Goal: Answer question/provide support: Share knowledge or assist other users

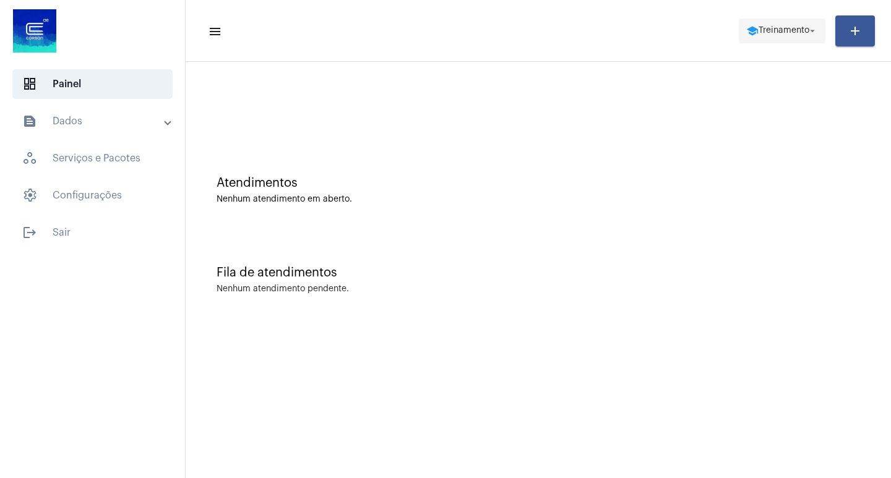
click at [746, 27] on mat-icon "school" at bounding box center [752, 31] width 12 height 12
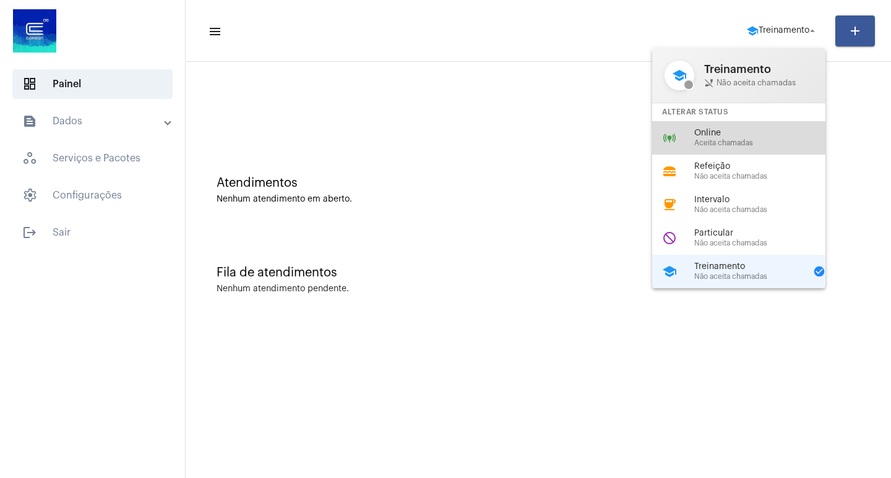
click at [733, 131] on span "Online" at bounding box center [764, 133] width 141 height 9
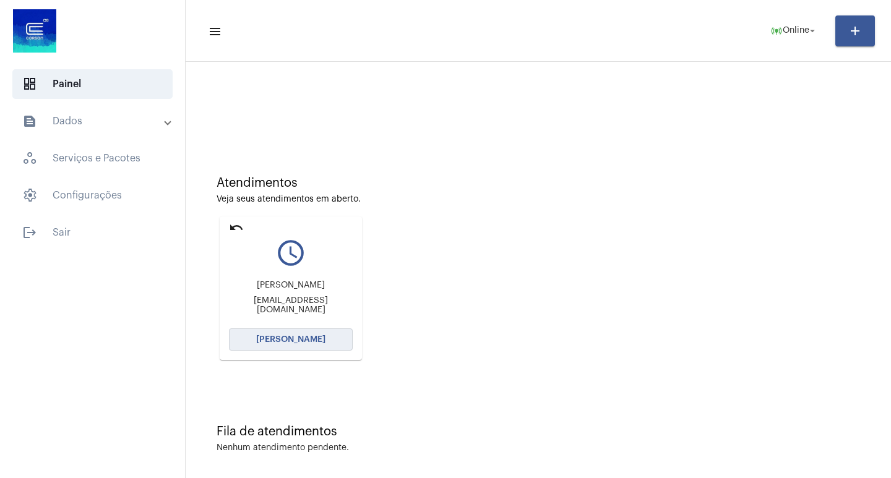
click at [311, 336] on span "[PERSON_NAME]" at bounding box center [290, 339] width 69 height 9
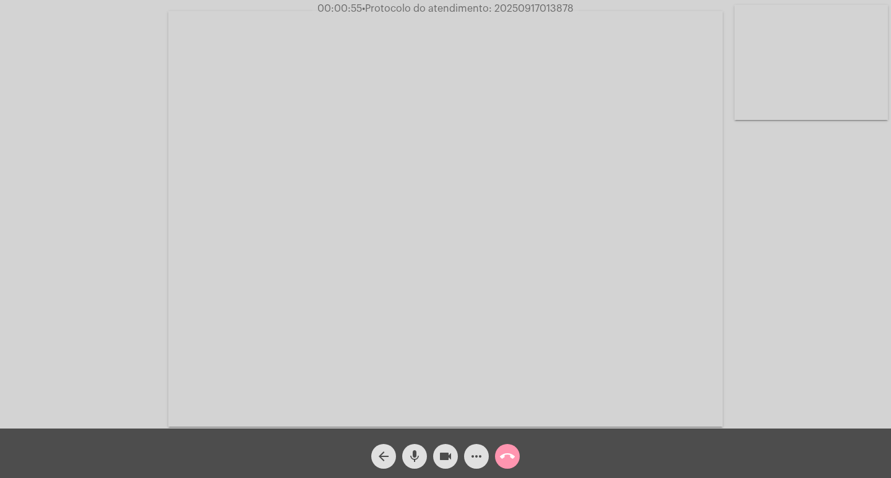
click at [481, 461] on mat-icon "more_horiz" at bounding box center [476, 456] width 15 height 15
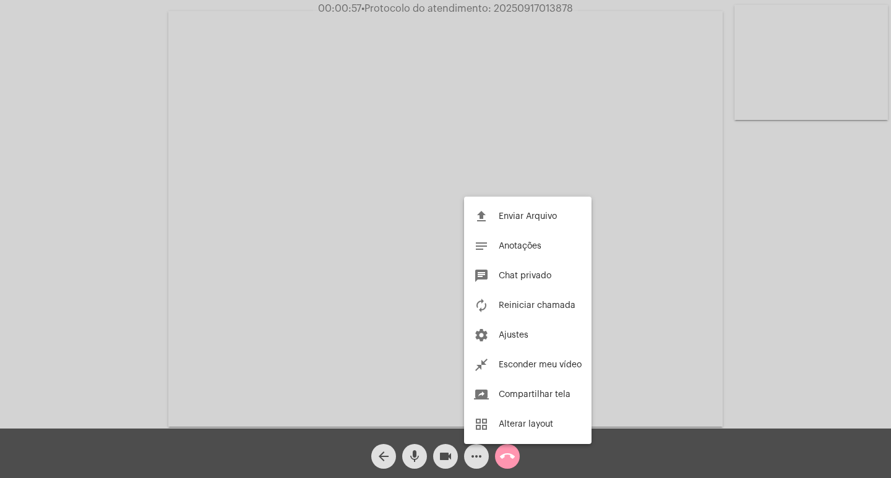
click at [659, 269] on div at bounding box center [445, 239] width 891 height 478
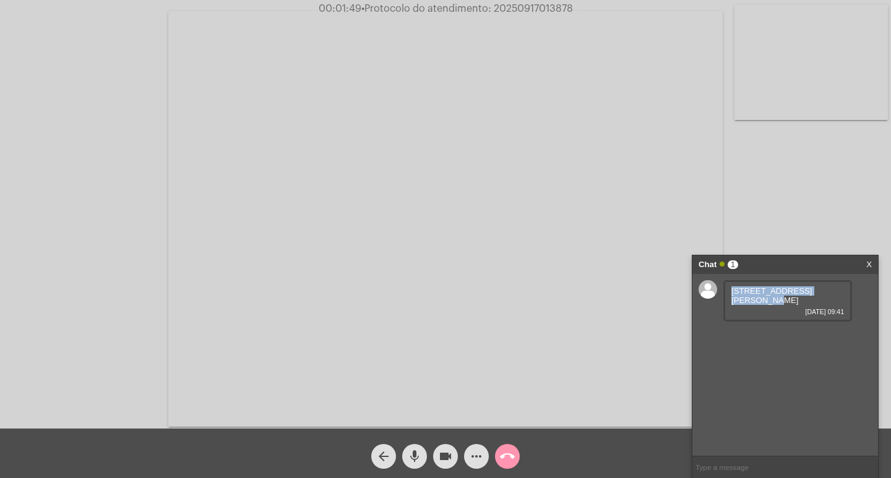
drag, startPoint x: 832, startPoint y: 291, endPoint x: 730, endPoint y: 291, distance: 101.5
click at [730, 291] on div "Rua guilherme schmitz, 936 17/09/2025 09:41" at bounding box center [787, 300] width 129 height 41
copy span "Rua guilherme schmitz, 936"
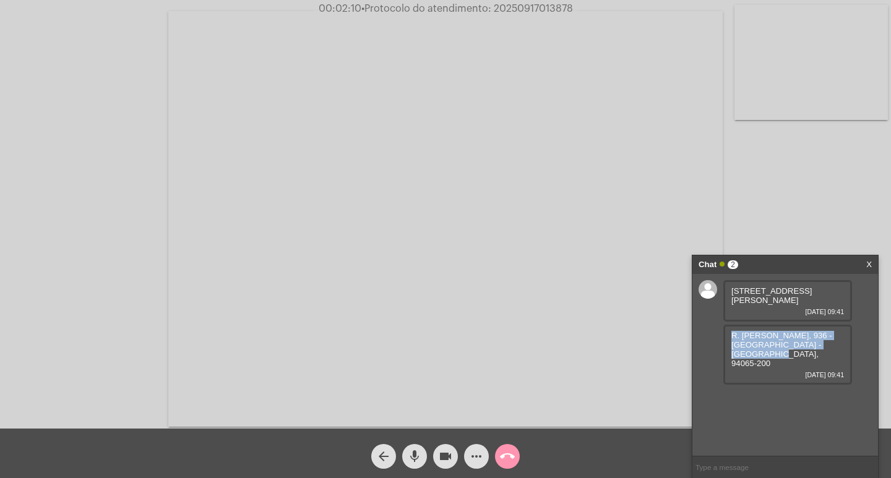
drag, startPoint x: 835, startPoint y: 335, endPoint x: 716, endPoint y: 325, distance: 119.3
click at [716, 325] on div "Rua guilherme schmitz, 936 17/09/2025 09:41 R. Guilherme Schmitz, 936 - Parque …" at bounding box center [785, 365] width 186 height 182
copy span "R. Guilherme Schmitz, 936 - Parque Olinda Gravataí - RS"
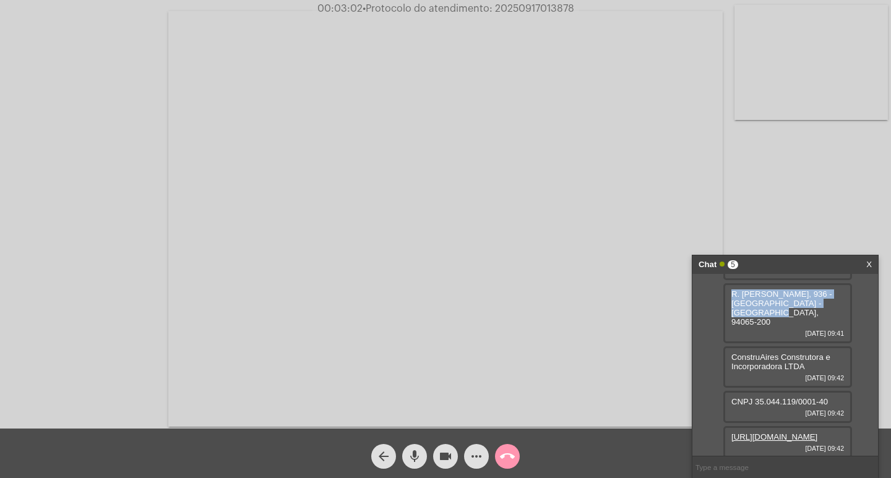
scroll to position [53, 0]
click at [783, 430] on link "https://neft-transfer-bucket.s3.amazonaws.com/temp-1b6f56b5-6fc2-d003-937b-e946…" at bounding box center [774, 434] width 86 height 9
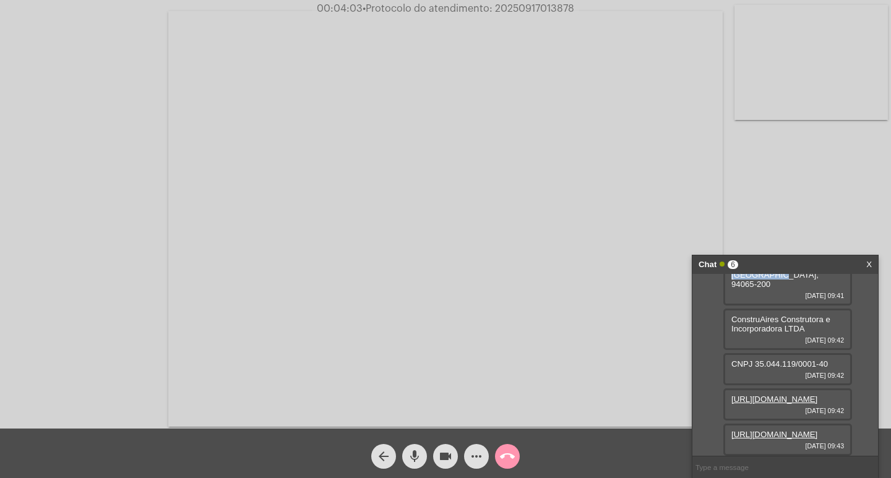
scroll to position [116, 0]
click at [800, 430] on link "https://neft-transfer-bucket.s3.amazonaws.com/temp-ca4eb17b-7958-5967-7229-fa5b…" at bounding box center [774, 434] width 86 height 9
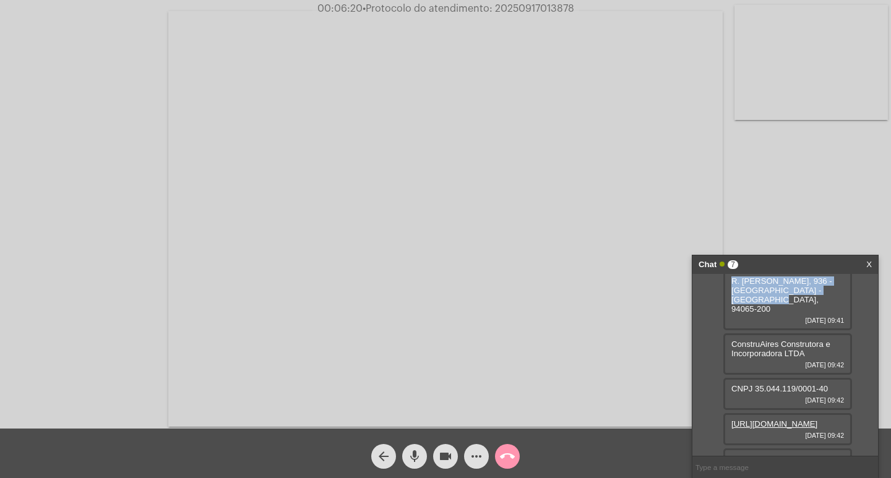
scroll to position [0, 0]
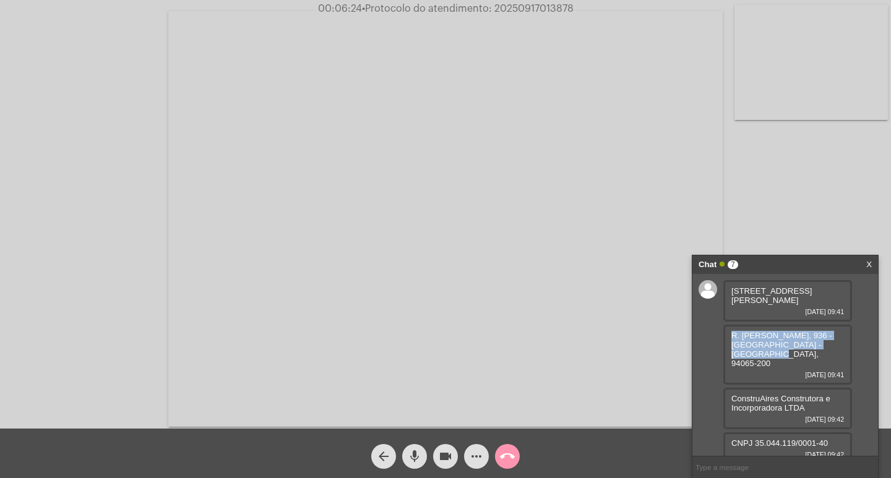
click at [754, 331] on span "R. Guilherme Schmitz, 936 - Parque Olinda Gravataí - RS, 94065-200" at bounding box center [781, 349] width 101 height 37
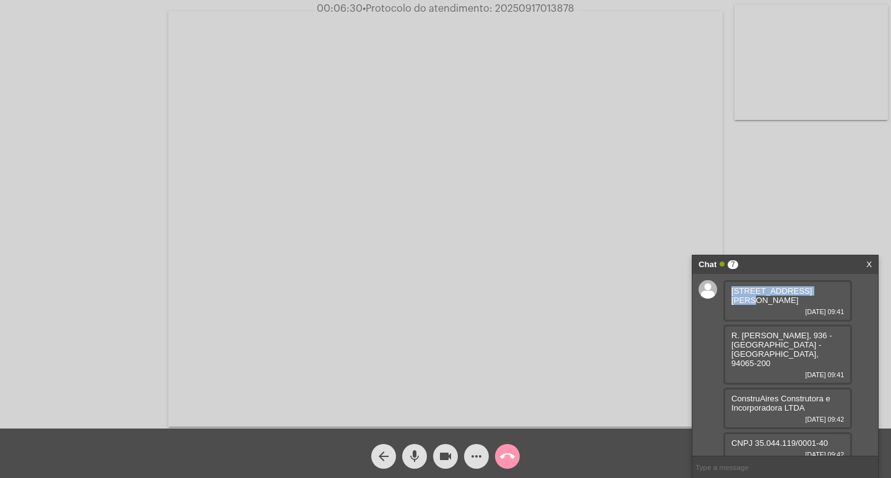
drag, startPoint x: 730, startPoint y: 292, endPoint x: 816, endPoint y: 294, distance: 85.4
click at [816, 294] on div "Rua guilherme schmitz, 936 17/09/2025 09:41" at bounding box center [787, 300] width 129 height 41
copy span "Rua guilherme schmitz"
drag, startPoint x: 757, startPoint y: 423, endPoint x: 829, endPoint y: 423, distance: 72.4
click at [829, 433] on div "CNPJ 35.044.119/0001-40 17/09/2025 09:42" at bounding box center [787, 449] width 129 height 32
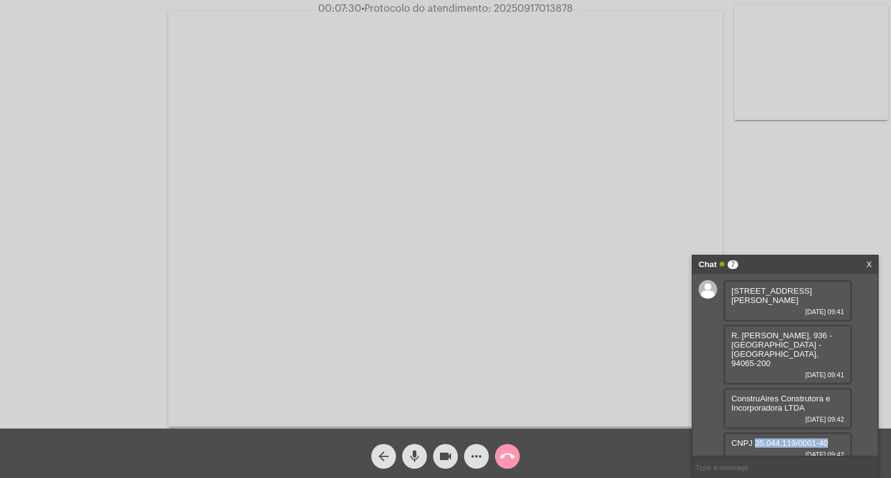
copy span "35.044.119/0001-40"
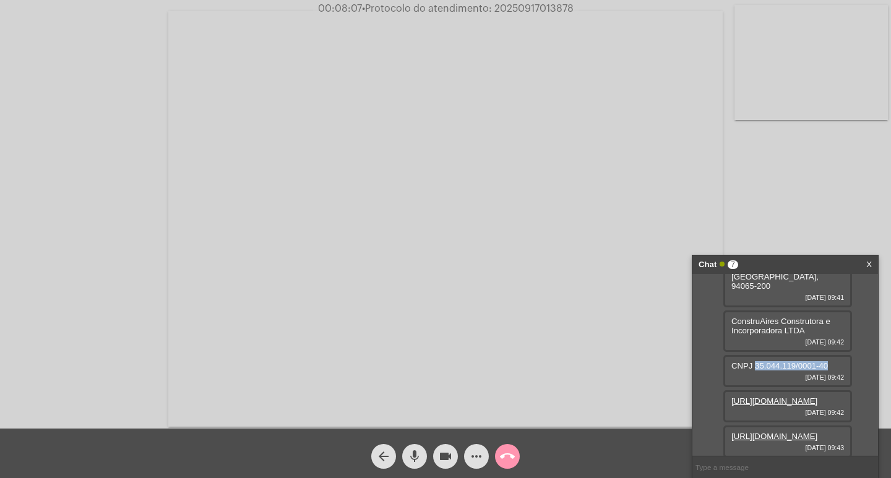
scroll to position [179, 0]
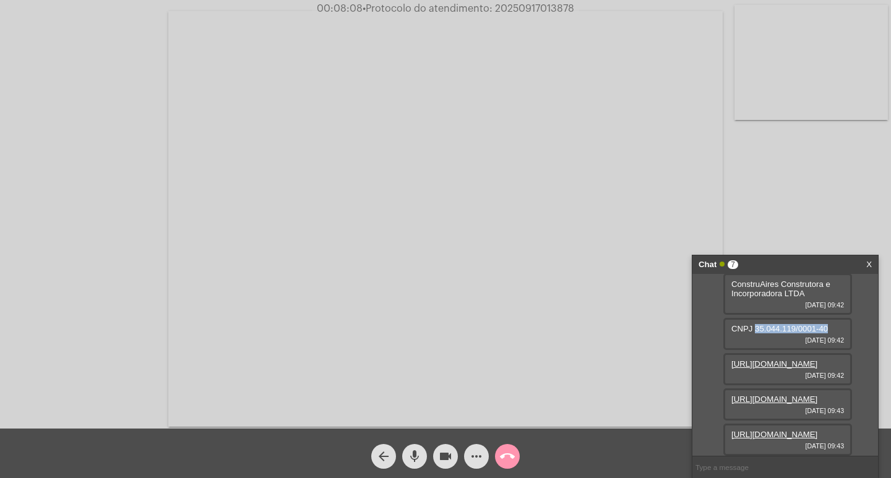
click at [771, 430] on link "https://neft-transfer-bucket.s3.amazonaws.com/temp-60c6cf91-a9d4-b164-4592-3684…" at bounding box center [774, 434] width 86 height 9
click at [510, 17] on video at bounding box center [445, 219] width 554 height 416
click at [511, 7] on span "• Protocolo do atendimento: 20250917013878" at bounding box center [465, 9] width 212 height 10
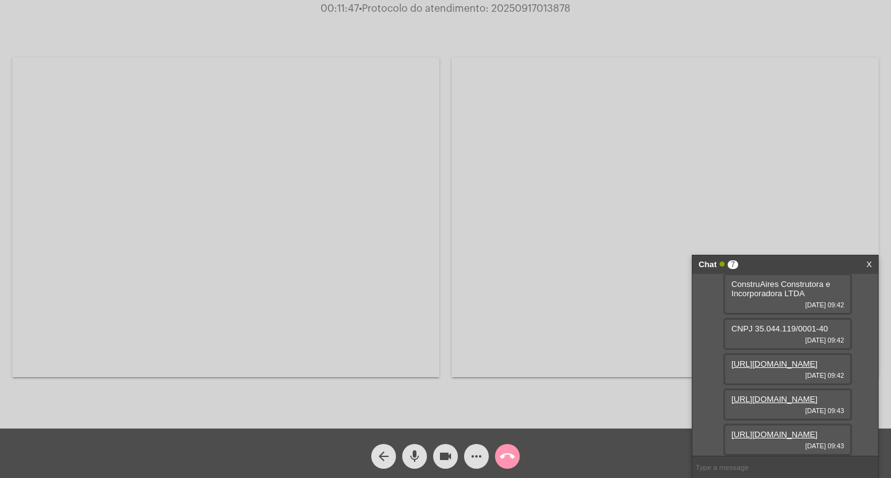
copy span "20250917013878"
click at [765, 458] on input "text" at bounding box center [785, 468] width 186 height 22
paste input "9 Dias, 14 Horas e 7 Minutos até o vencimento!"
type input "9 Dias, 14 Horas e 7 Minutos até o vencimento!"
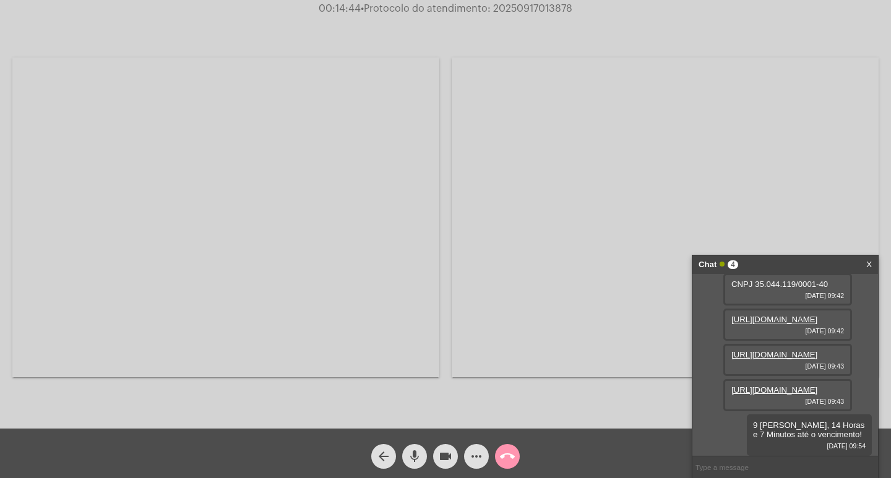
click at [502, 453] on mat-icon "call_end" at bounding box center [507, 456] width 15 height 15
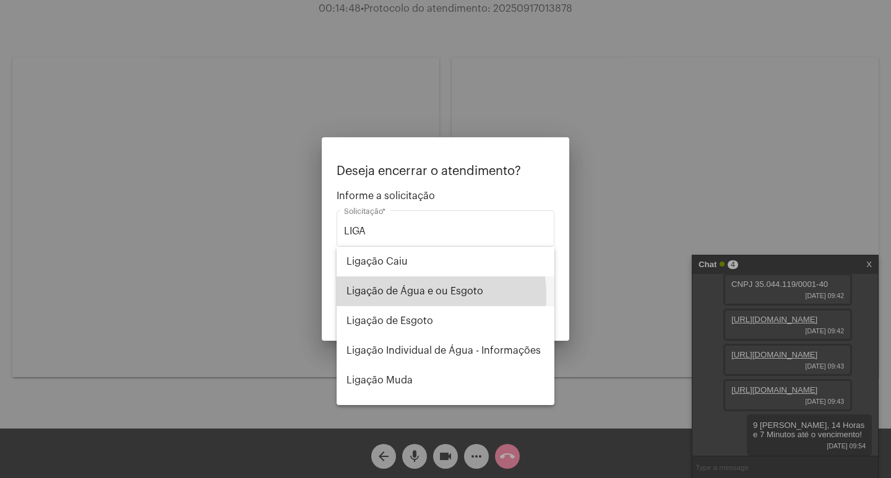
click at [411, 296] on span "Ligação de Água e ou Esgoto" at bounding box center [446, 292] width 198 height 30
type input "Ligação de Água e ou Esgoto"
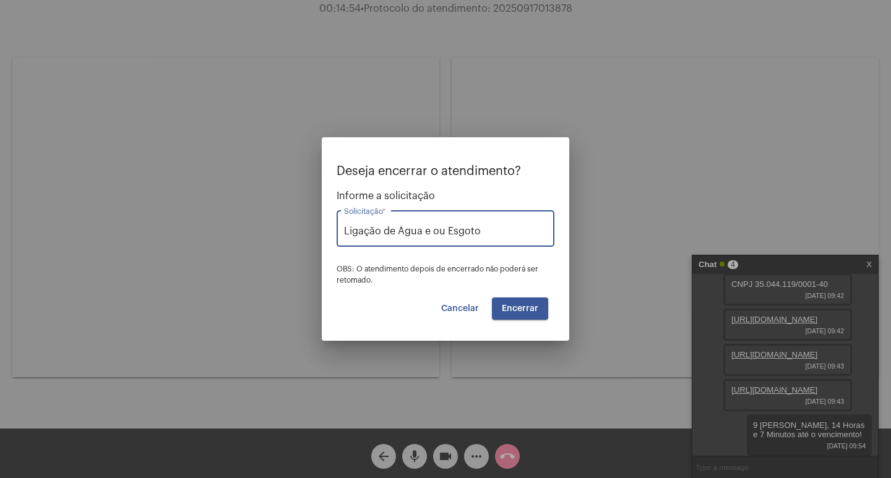
click at [517, 308] on span "Encerrar" at bounding box center [520, 308] width 37 height 9
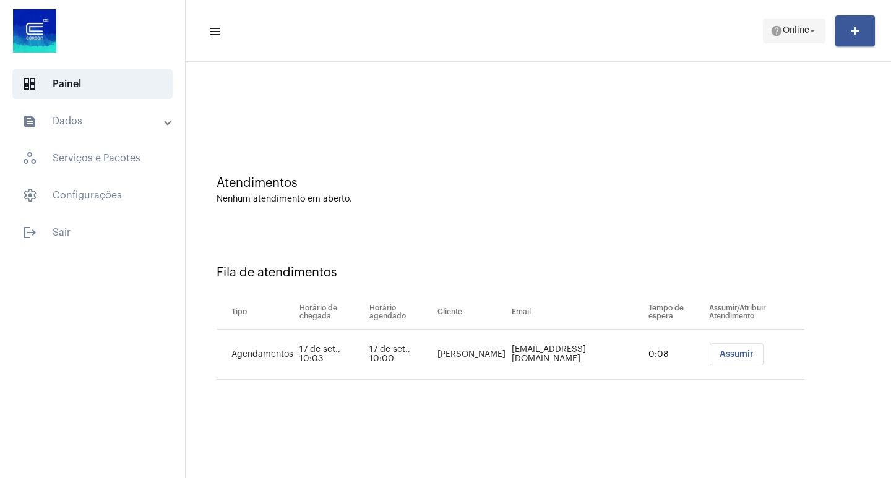
click at [775, 37] on mat-icon "help" at bounding box center [776, 31] width 12 height 12
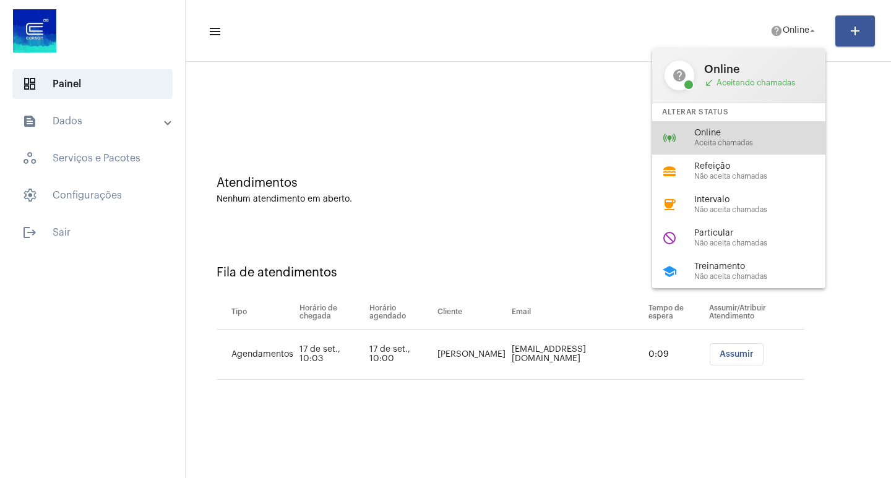
click at [729, 139] on span "Aceita chamadas" at bounding box center [764, 143] width 141 height 8
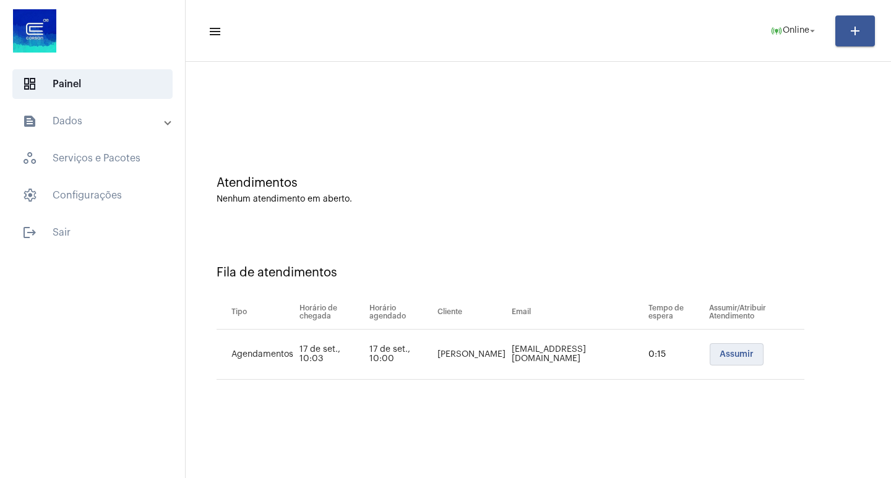
click at [739, 350] on span "Assumir" at bounding box center [737, 354] width 34 height 9
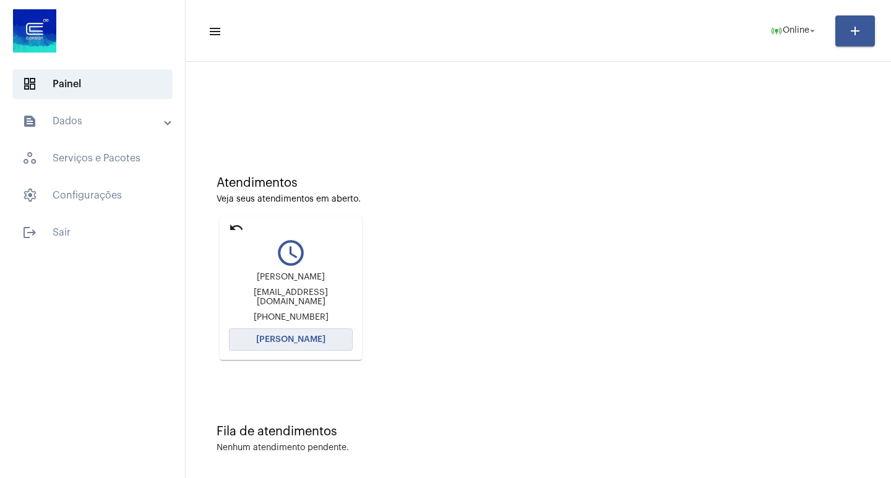
click at [306, 344] on button "[PERSON_NAME]" at bounding box center [291, 340] width 124 height 22
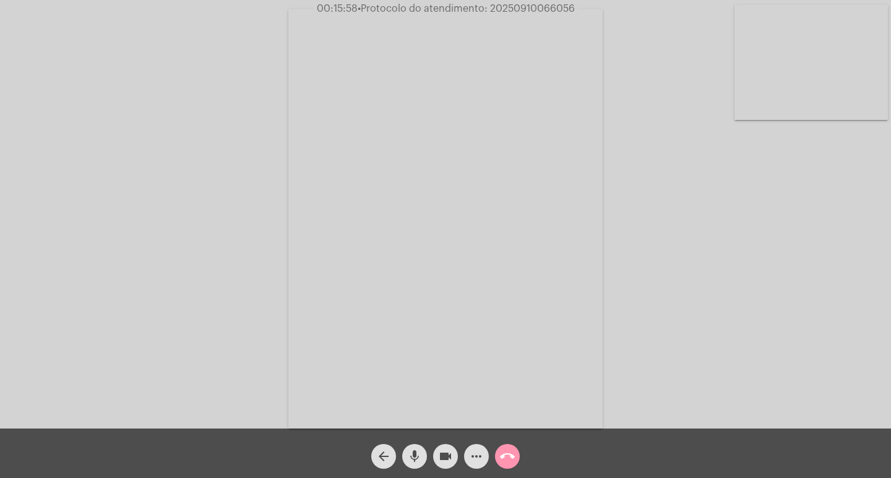
click at [501, 4] on span "• Protocolo do atendimento: 20250910066056" at bounding box center [466, 9] width 217 height 10
copy span "20250910066056"
click at [512, 467] on span "call_end" at bounding box center [507, 456] width 15 height 25
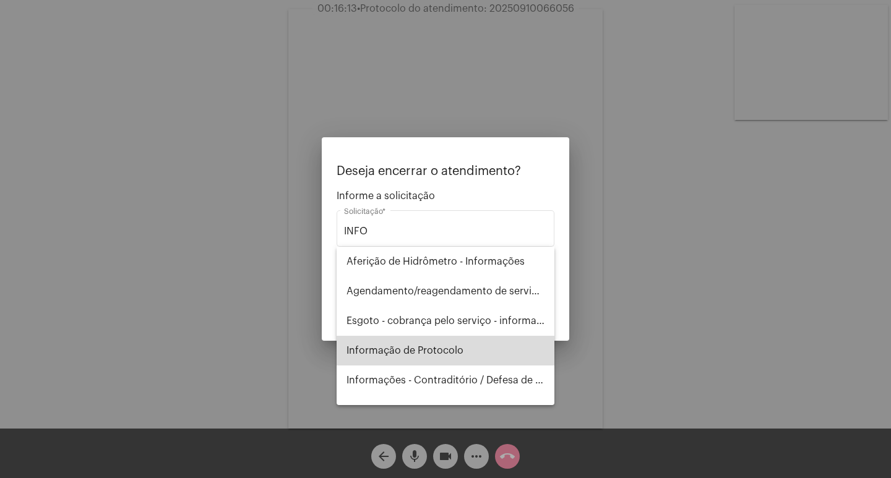
click at [448, 355] on span "Informação de Protocolo" at bounding box center [446, 351] width 198 height 30
type input "Informação de Protocolo"
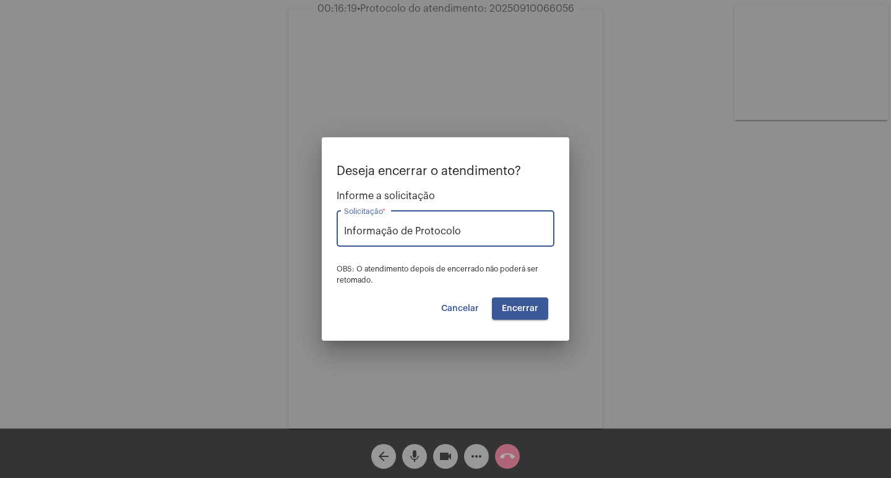
click at [520, 301] on button "Encerrar" at bounding box center [520, 309] width 56 height 22
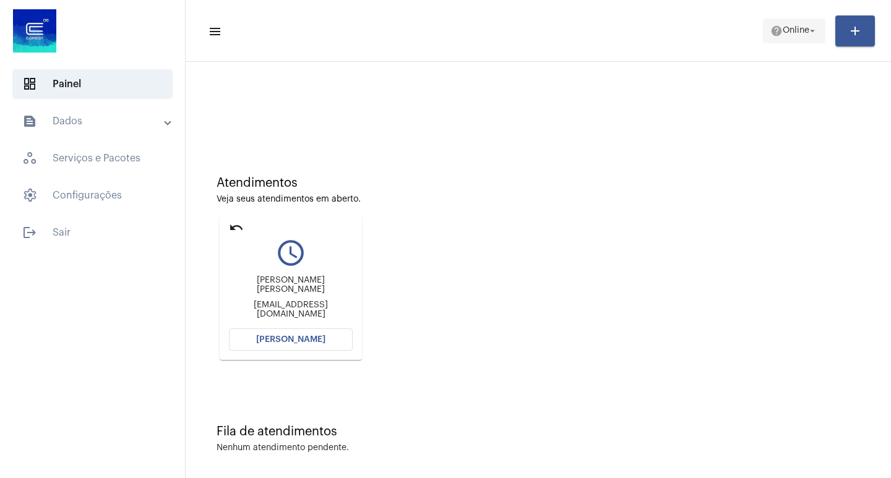
click at [763, 35] on button "help Online arrow_drop_down" at bounding box center [794, 31] width 62 height 25
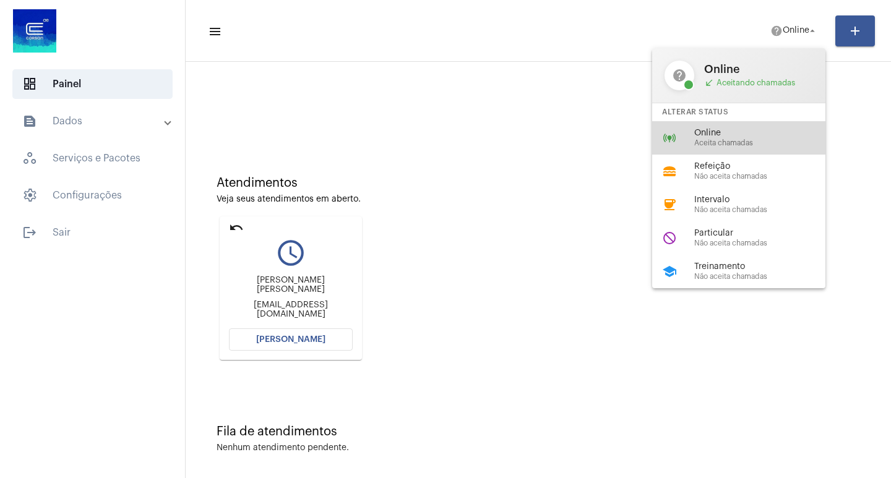
click at [665, 136] on mat-icon "online_prediction" at bounding box center [669, 138] width 15 height 15
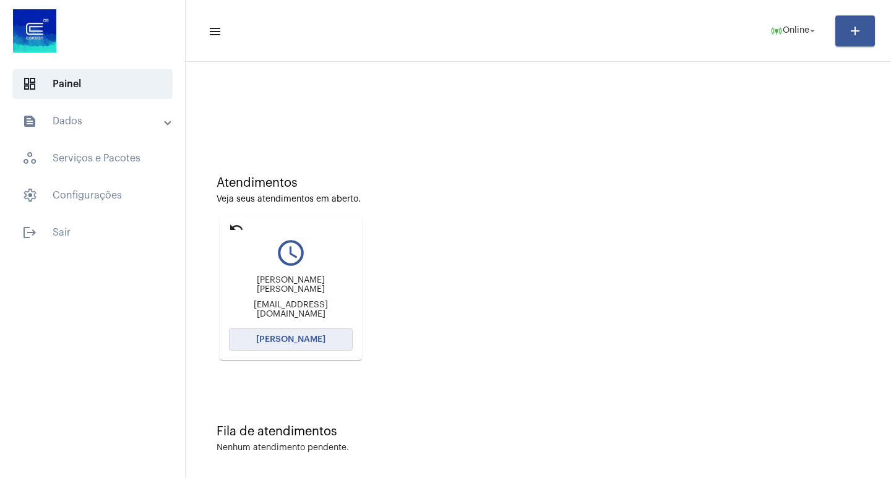
click at [286, 340] on span "[PERSON_NAME]" at bounding box center [290, 339] width 69 height 9
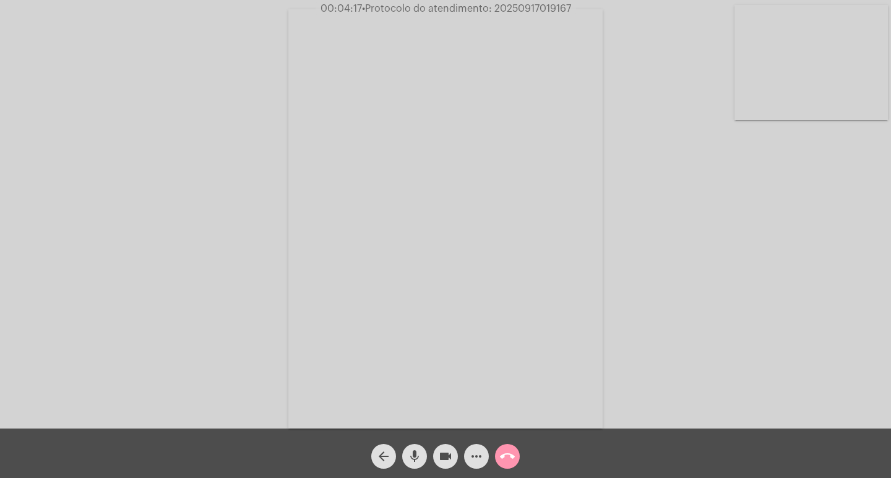
click at [467, 448] on button "more_horiz" at bounding box center [476, 456] width 25 height 25
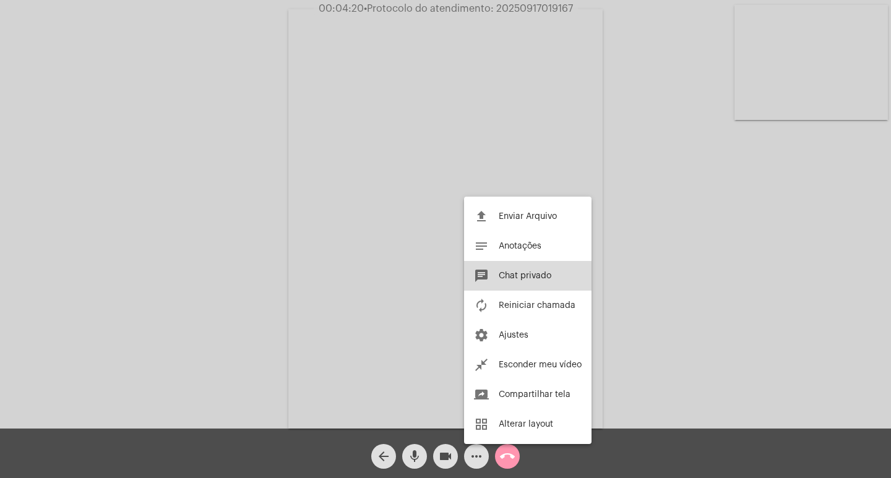
click at [532, 277] on span "Chat privado" at bounding box center [525, 276] width 53 height 9
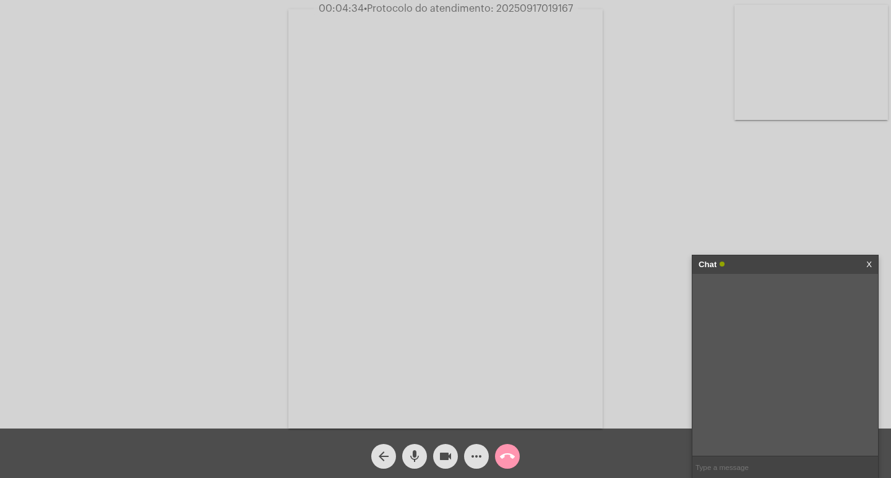
click at [764, 461] on input "text" at bounding box center [785, 468] width 186 height 22
paste input "3302380"
type input "3302380"
click at [559, 8] on span "• Protocolo do atendimento: 20250917019167" at bounding box center [467, 9] width 209 height 10
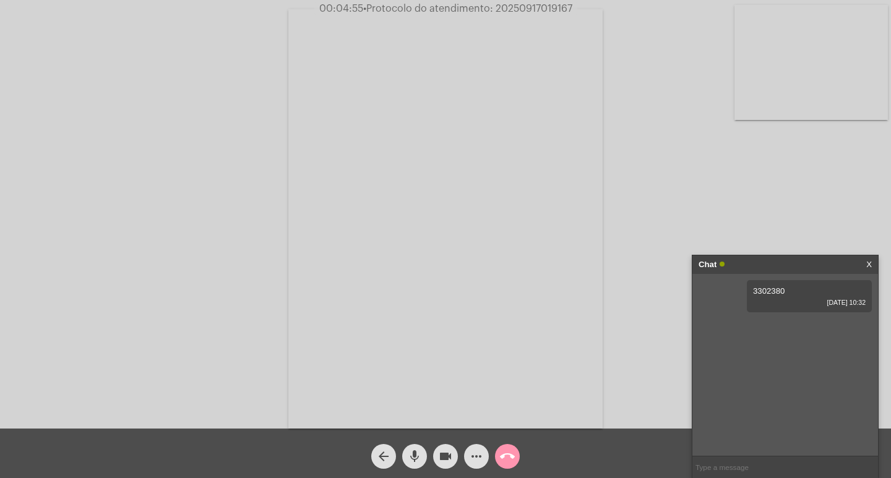
copy span "20250917019167"
click at [504, 459] on mat-icon "call_end" at bounding box center [507, 456] width 15 height 15
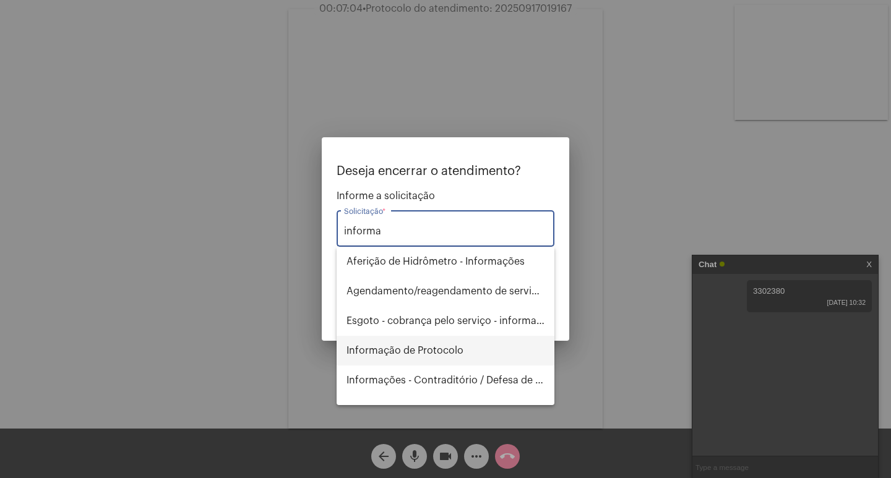
click at [399, 345] on span "Informação de Protocolo" at bounding box center [446, 351] width 198 height 30
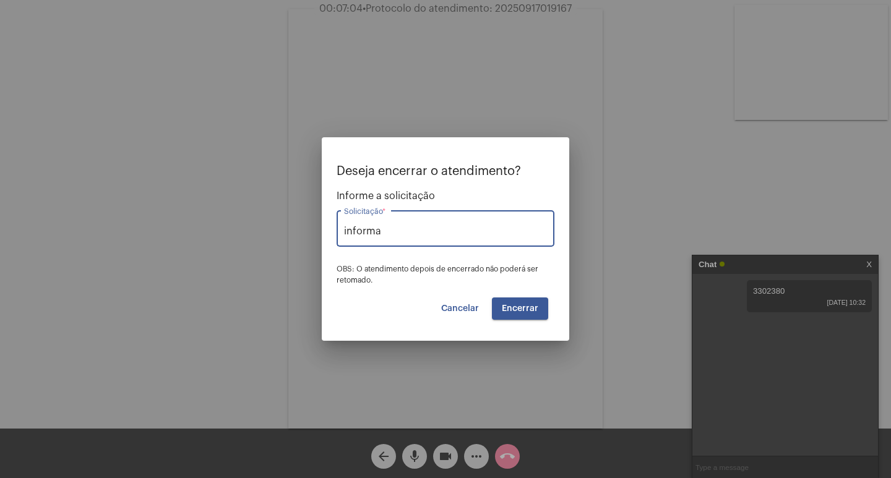
type input "Informação de Protocolo"
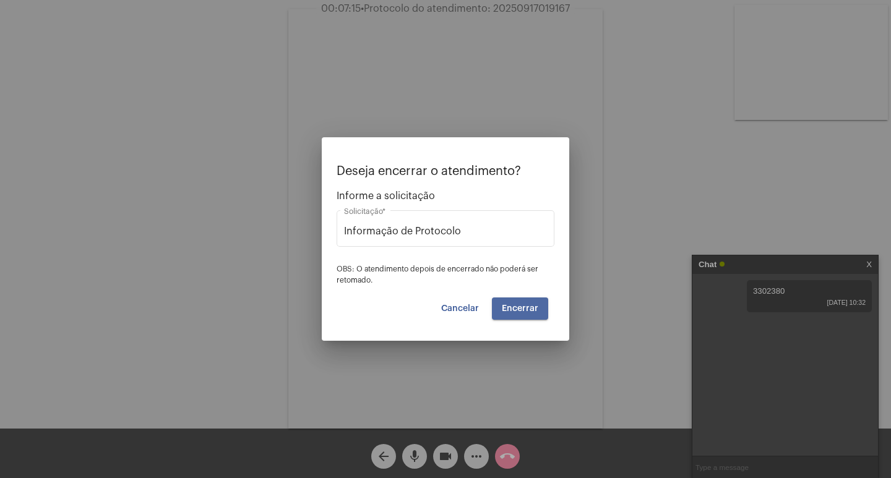
click at [520, 312] on span "Encerrar" at bounding box center [520, 308] width 37 height 9
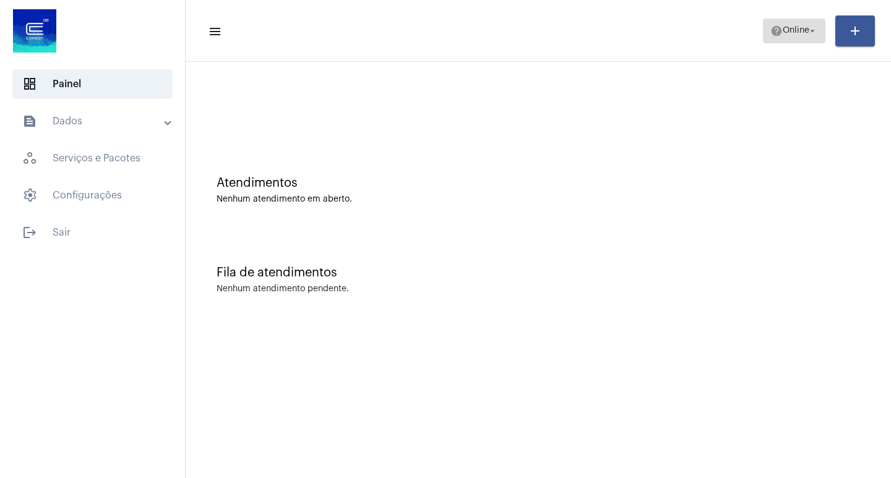
click at [763, 24] on button "help Online arrow_drop_down" at bounding box center [794, 31] width 62 height 25
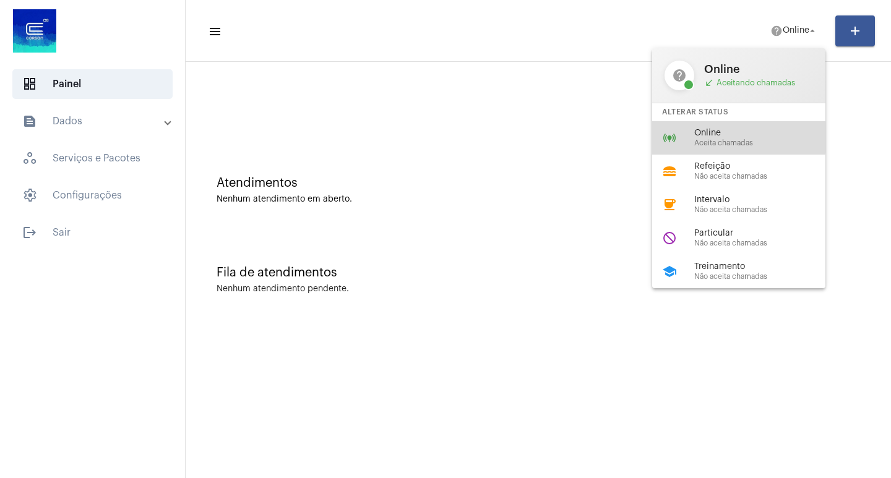
click at [723, 137] on span "Online" at bounding box center [764, 133] width 141 height 9
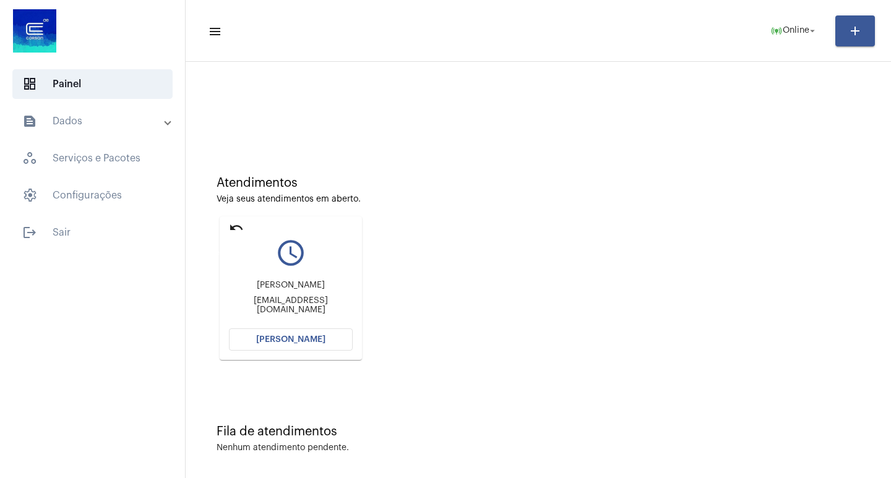
click at [242, 228] on mat-icon "undo" at bounding box center [236, 227] width 15 height 15
click at [305, 334] on button "[PERSON_NAME]" at bounding box center [291, 340] width 124 height 22
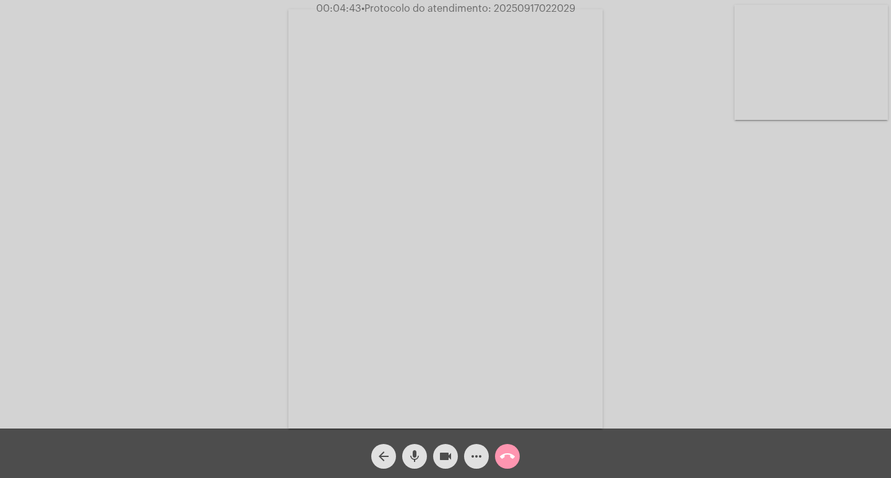
click at [443, 451] on mat-icon "videocam" at bounding box center [445, 456] width 15 height 15
click at [444, 446] on span "videocam_off" at bounding box center [445, 456] width 15 height 25
click at [492, 9] on span "• Protocolo do atendimento: 20250917022029" at bounding box center [465, 9] width 214 height 10
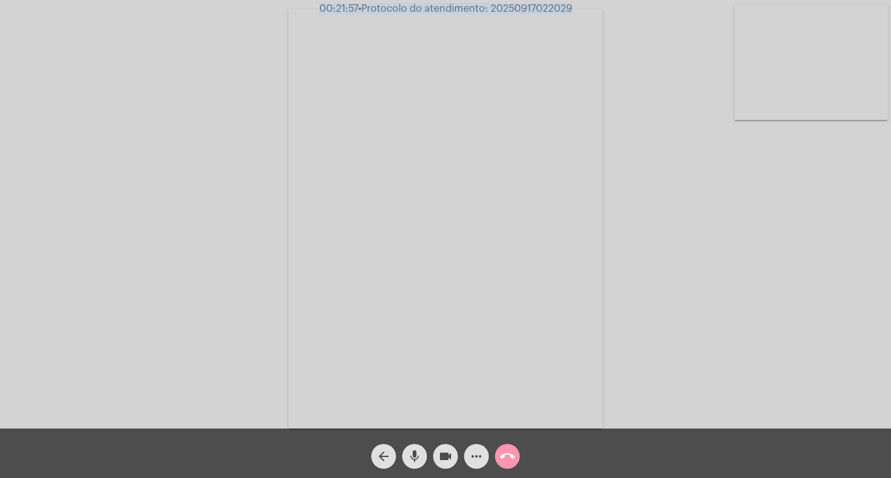
click at [492, 9] on span "• Protocolo do atendimento: 20250917022029" at bounding box center [465, 9] width 214 height 10
drag, startPoint x: 492, startPoint y: 9, endPoint x: 506, endPoint y: 24, distance: 20.1
click at [502, 17] on app-call "00:21:58 • Protocolo do atendimento: 20250917022029 Acessando Câmera e Microfon…" at bounding box center [445, 239] width 891 height 478
click at [613, 13] on div "00:21:59 • Protocolo do atendimento: 20250917022029" at bounding box center [445, 8] width 891 height 11
click at [556, 1] on div "Acessando Câmera e Microfone..." at bounding box center [445, 214] width 891 height 429
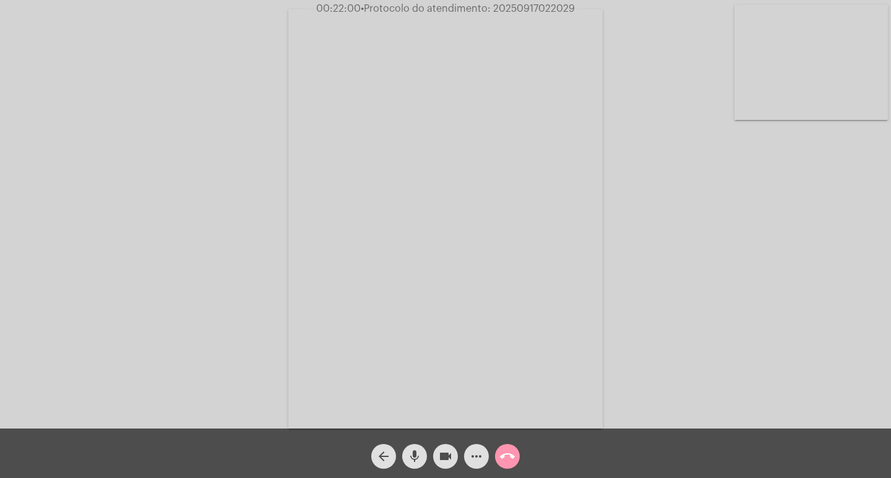
click at [552, 12] on span "• Protocolo do atendimento: 20250917022029" at bounding box center [468, 9] width 214 height 10
copy span "20250917022029"
click at [507, 467] on span "call_end" at bounding box center [507, 456] width 15 height 25
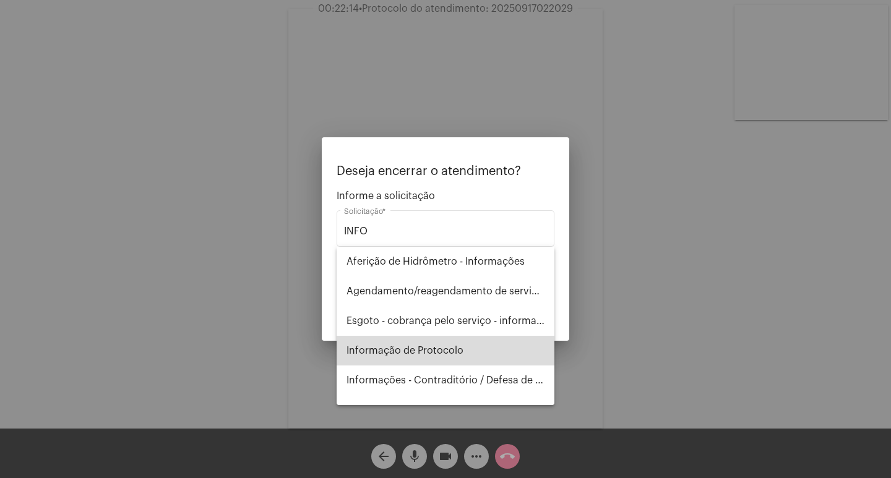
click at [462, 358] on span "Informação de Protocolo" at bounding box center [446, 351] width 198 height 30
type input "Informação de Protocolo"
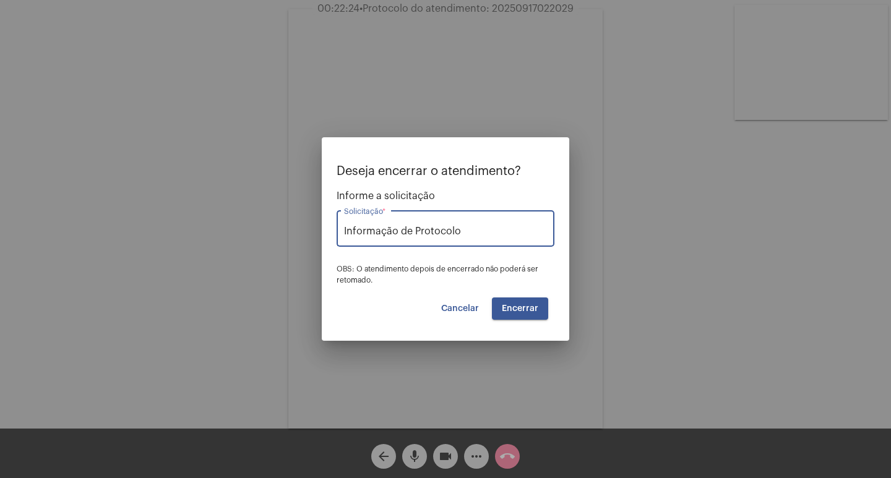
click at [519, 306] on span "Encerrar" at bounding box center [520, 308] width 37 height 9
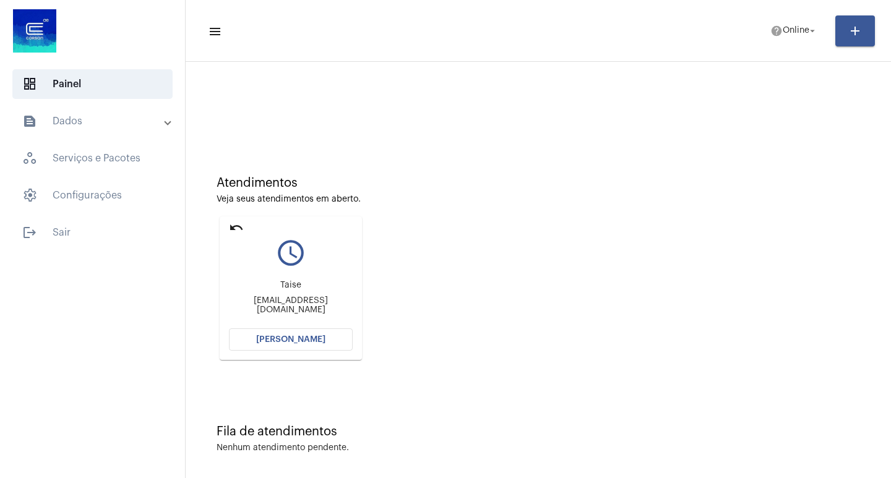
click at [254, 342] on button "[PERSON_NAME]" at bounding box center [291, 340] width 124 height 22
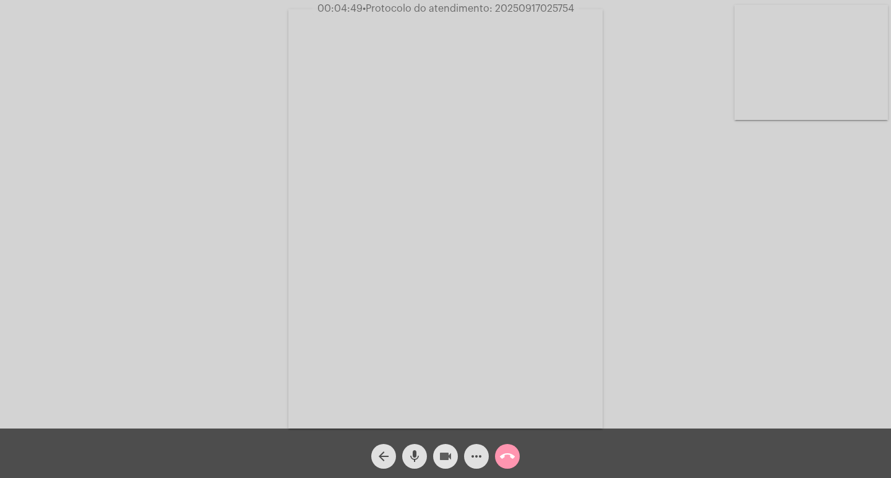
click at [445, 444] on span "videocam" at bounding box center [445, 456] width 15 height 25
click at [444, 452] on mat-icon "videocam_off" at bounding box center [445, 456] width 15 height 15
click at [519, 3] on span "00:09:41 • Protocolo do atendimento: 20250917025754" at bounding box center [446, 8] width 264 height 12
copy span "20250917025754"
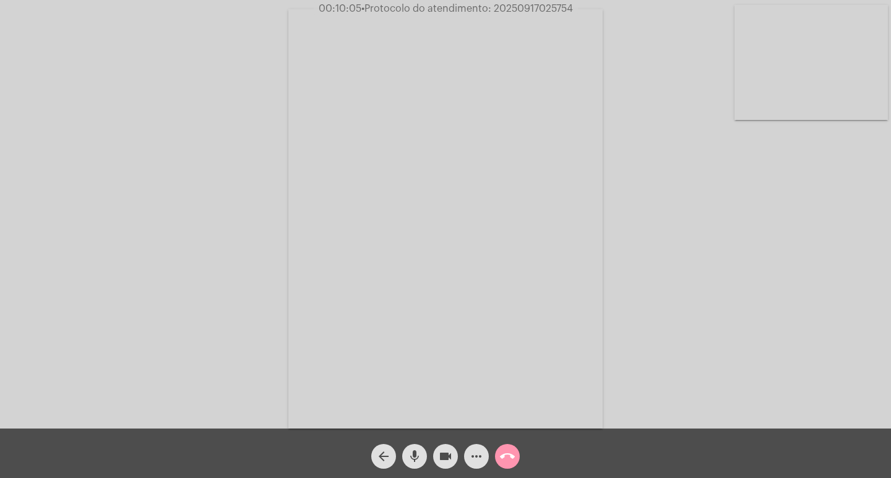
copy span "20250917025754"
click at [517, 461] on button "call_end" at bounding box center [507, 456] width 25 height 25
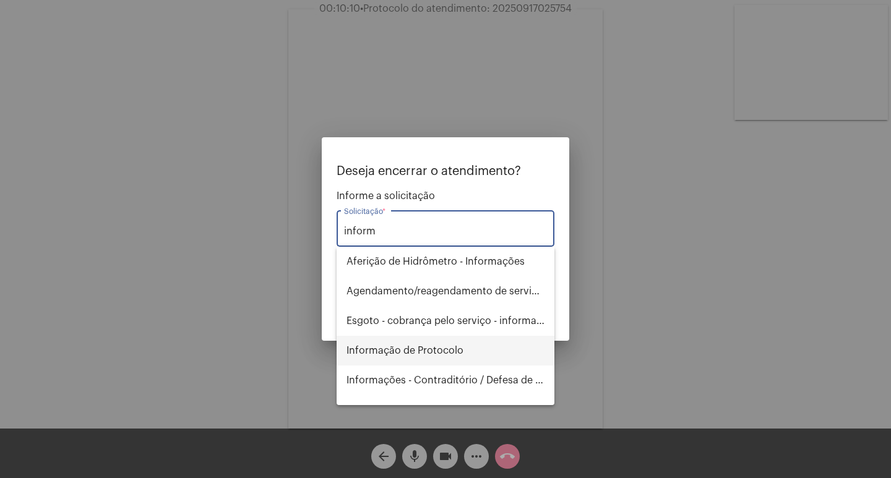
click at [440, 354] on span "Informação de Protocolo" at bounding box center [446, 351] width 198 height 30
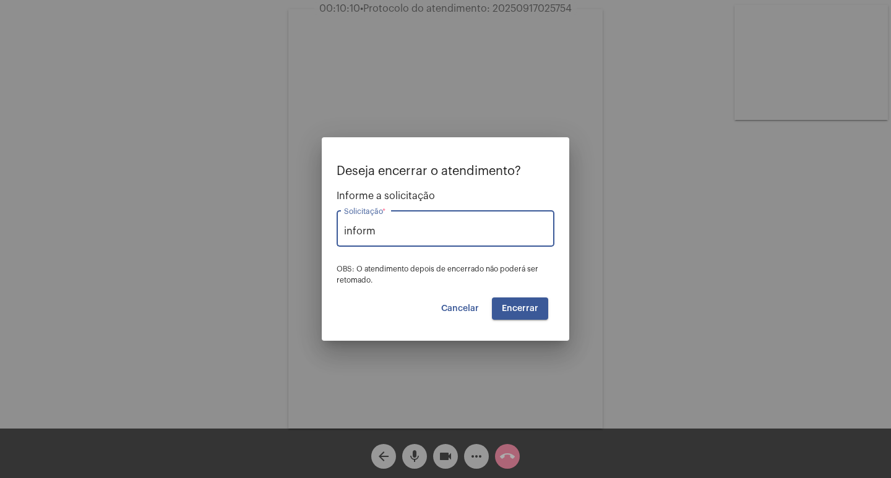
type input "Informação de Protocolo"
click at [528, 304] on span "Encerrar" at bounding box center [520, 308] width 37 height 9
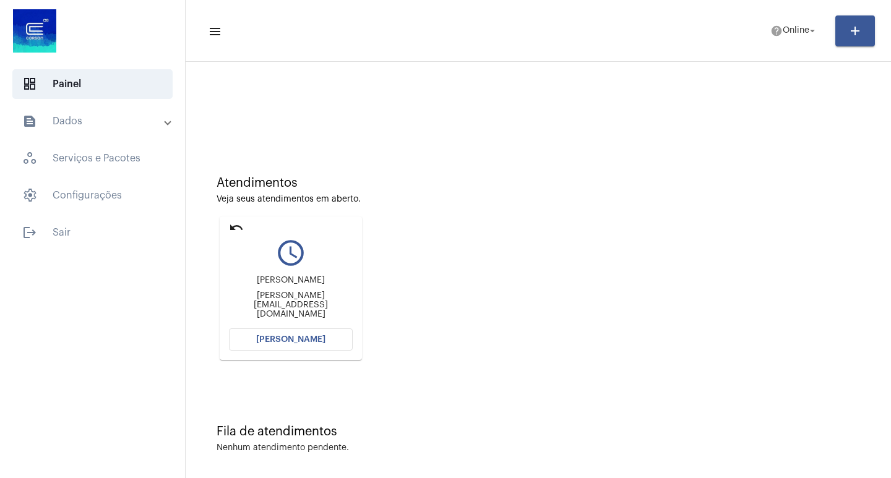
click at [255, 348] on button "[PERSON_NAME]" at bounding box center [291, 340] width 124 height 22
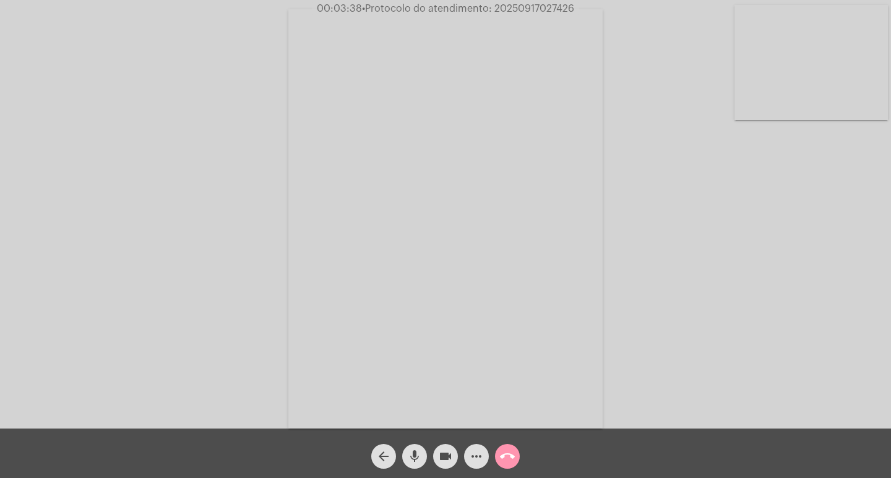
click at [466, 449] on button "more_horiz" at bounding box center [476, 456] width 25 height 25
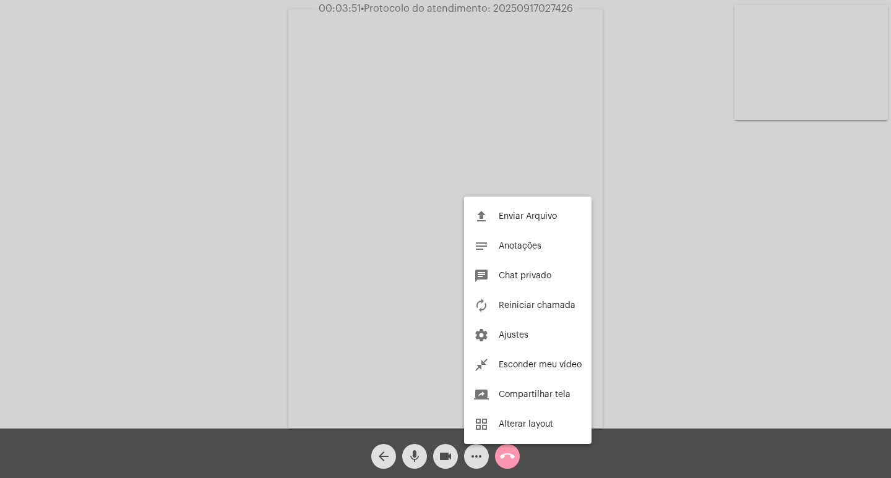
click at [216, 174] on div at bounding box center [445, 239] width 891 height 478
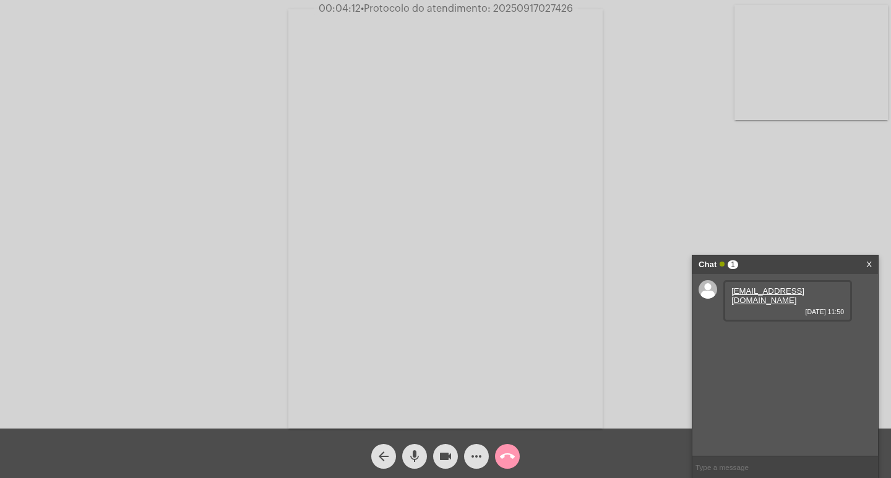
drag, startPoint x: 837, startPoint y: 289, endPoint x: 730, endPoint y: 291, distance: 107.7
click at [730, 291] on div "[EMAIL_ADDRESS][DOMAIN_NAME] [DATE] 11:50" at bounding box center [787, 300] width 129 height 41
copy link "[EMAIL_ADDRESS][DOMAIN_NAME]"
drag, startPoint x: 782, startPoint y: 326, endPoint x: 721, endPoint y: 326, distance: 60.6
click at [721, 326] on div "[EMAIL_ADDRESS][DOMAIN_NAME] [DATE] 11:50 51980358800 [DATE] 11:50" at bounding box center [785, 365] width 186 height 182
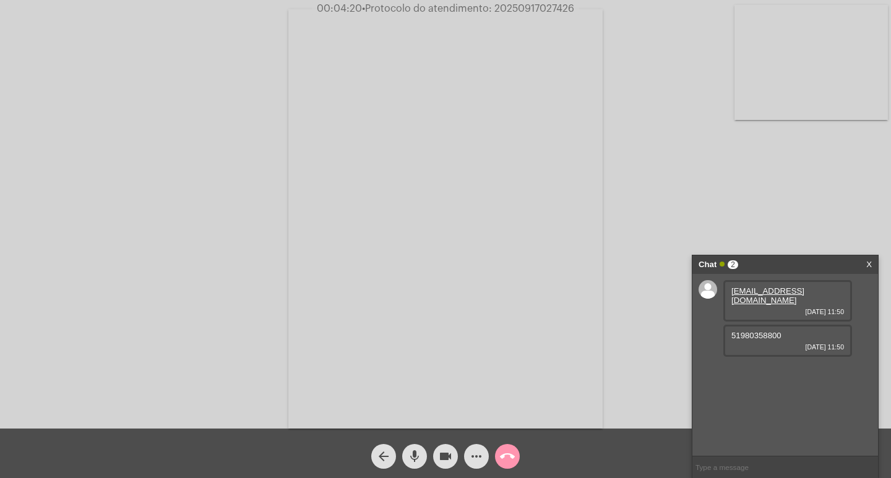
copy span "51980358800"
click at [792, 467] on input "text" at bounding box center [785, 468] width 186 height 22
paste input "7 Dias, 12 Horas e 4 Minutos até o vencimento"
type input "7 Dias, 12 Horas e 4 Minutos até o vencimento"
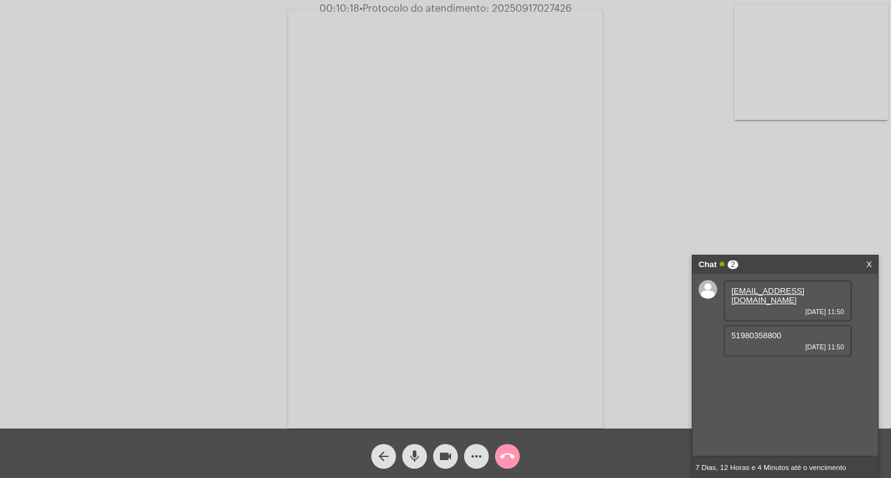
click at [542, 2] on span "00:10:18 • Protocolo do atendimento: 20250917027426" at bounding box center [445, 8] width 262 height 12
drag, startPoint x: 542, startPoint y: 3, endPoint x: 540, endPoint y: 11, distance: 7.8
click at [541, 6] on span "00:10:18 • Protocolo do atendimento: 20250917027426" at bounding box center [445, 8] width 262 height 12
copy span "20250917027426"
click at [502, 454] on mat-icon "call_end" at bounding box center [507, 456] width 15 height 15
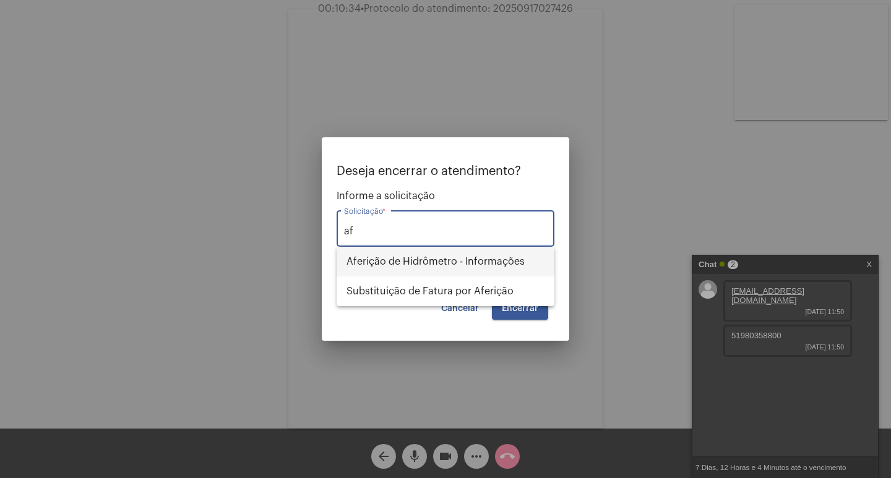
click at [418, 256] on span "Aferição de Hidrômetro - Informações" at bounding box center [446, 262] width 198 height 30
type input "Aferição de Hidrômetro - Informações"
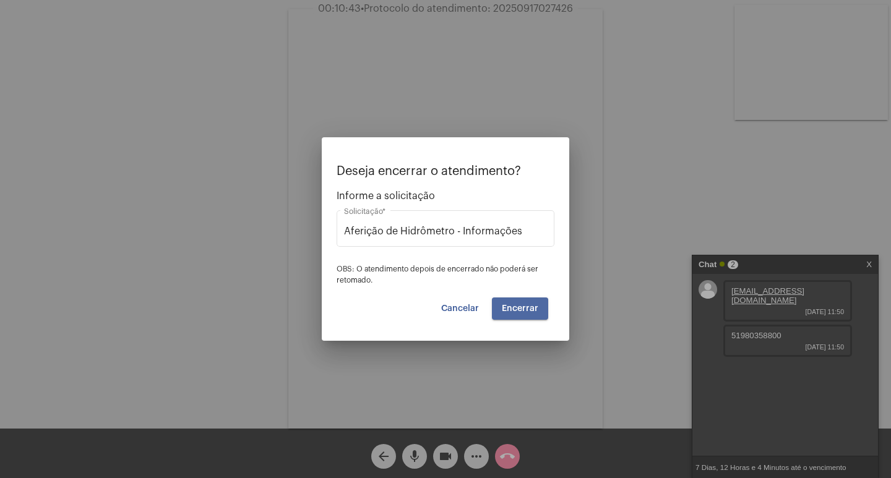
click at [518, 311] on span "Encerrar" at bounding box center [520, 308] width 37 height 9
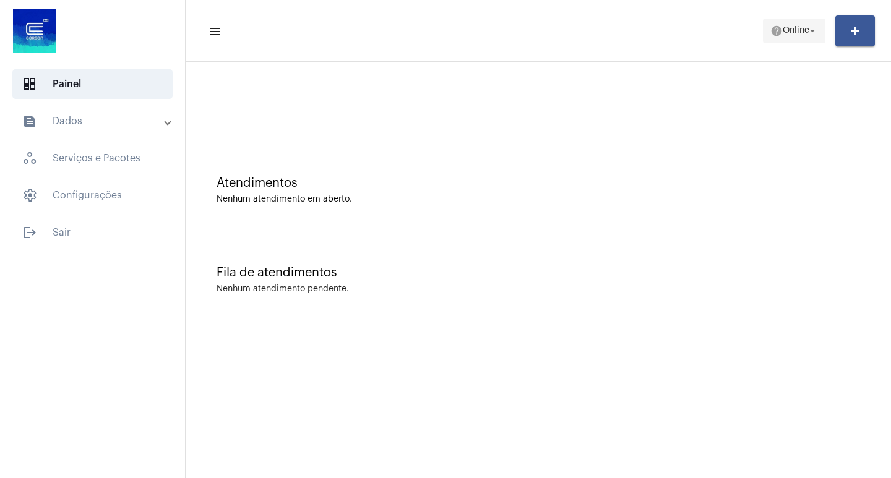
click at [792, 28] on span "Online" at bounding box center [796, 31] width 27 height 9
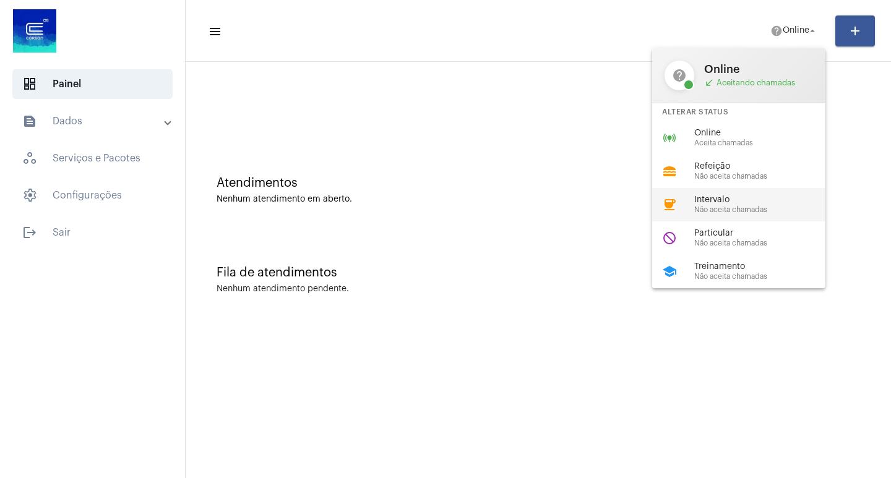
click at [749, 212] on span "Não aceita chamadas" at bounding box center [764, 210] width 141 height 8
